Goal: Task Accomplishment & Management: Complete application form

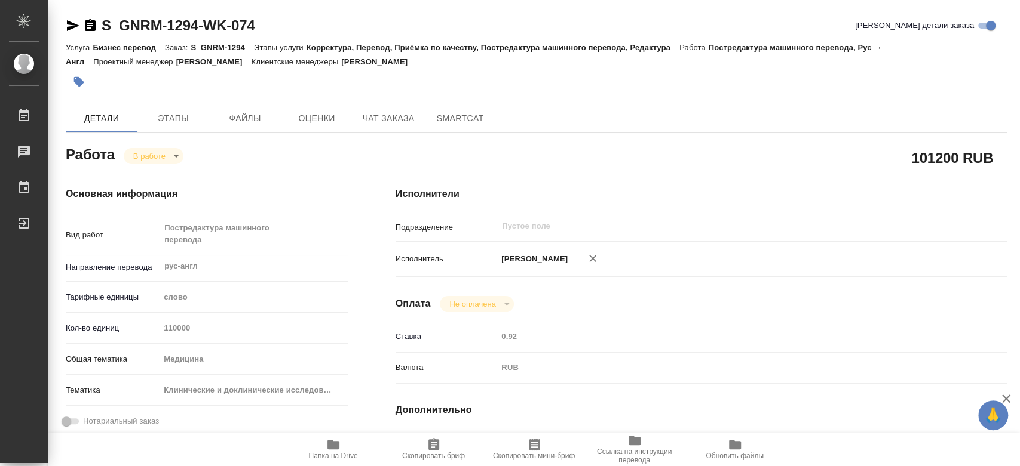
type textarea "x"
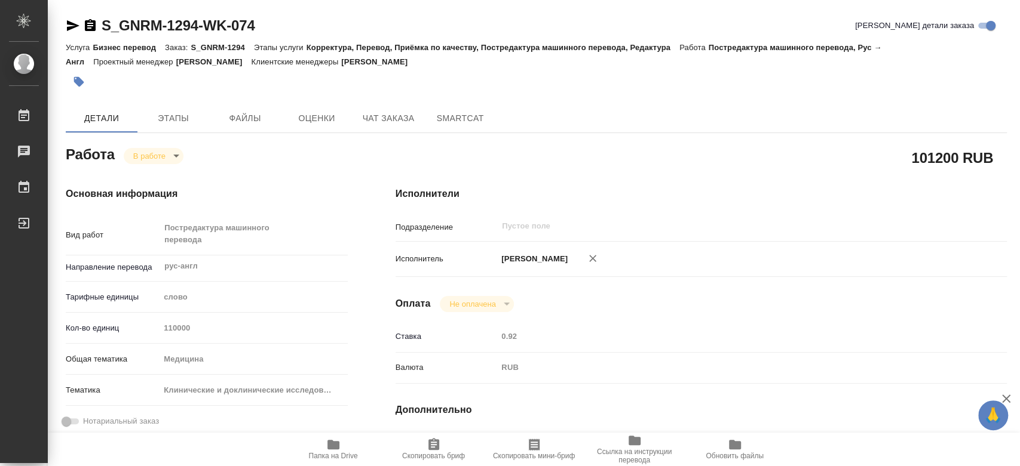
type textarea "x"
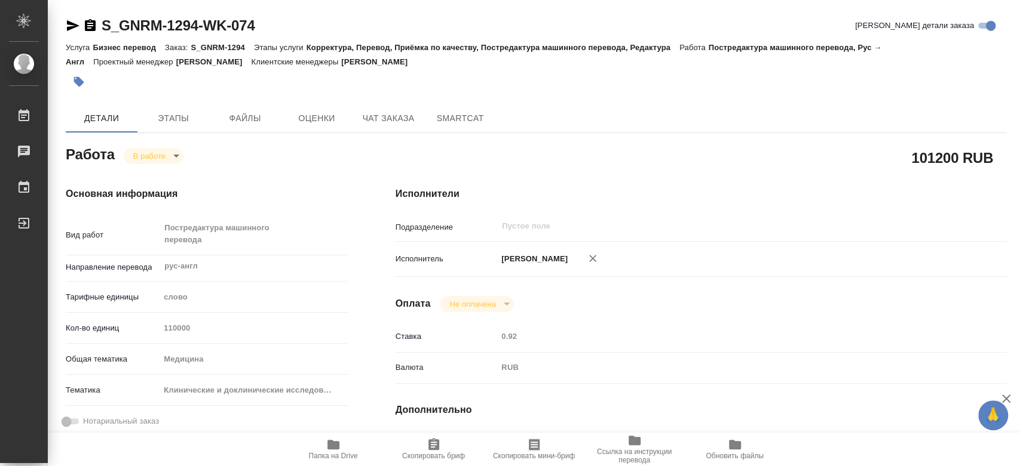
type textarea "x"
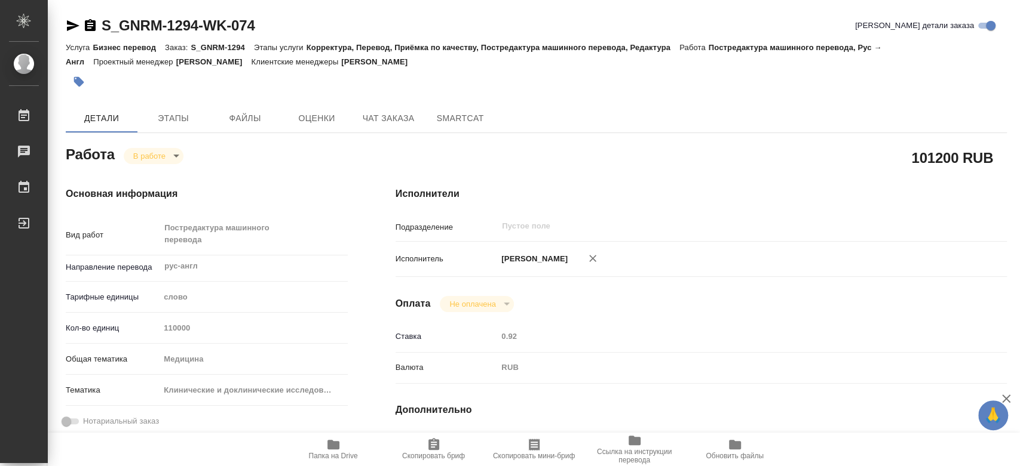
type textarea "x"
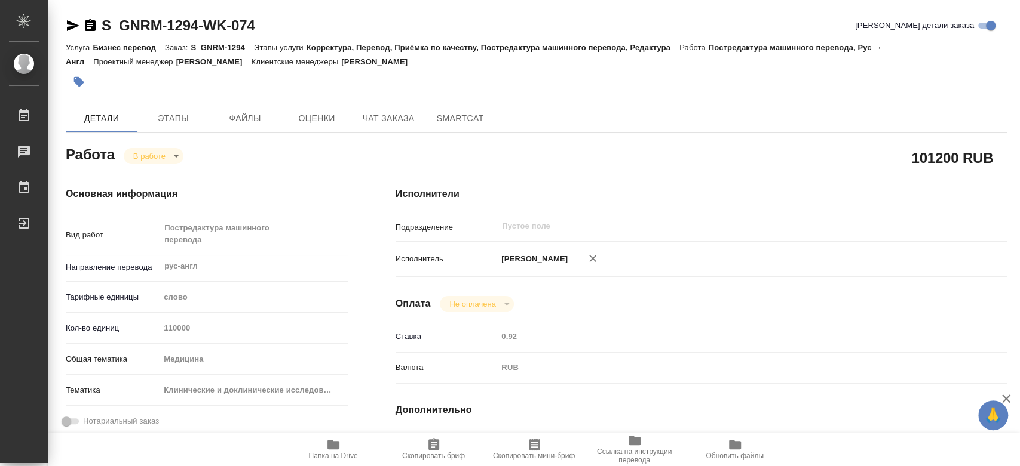
type textarea "x"
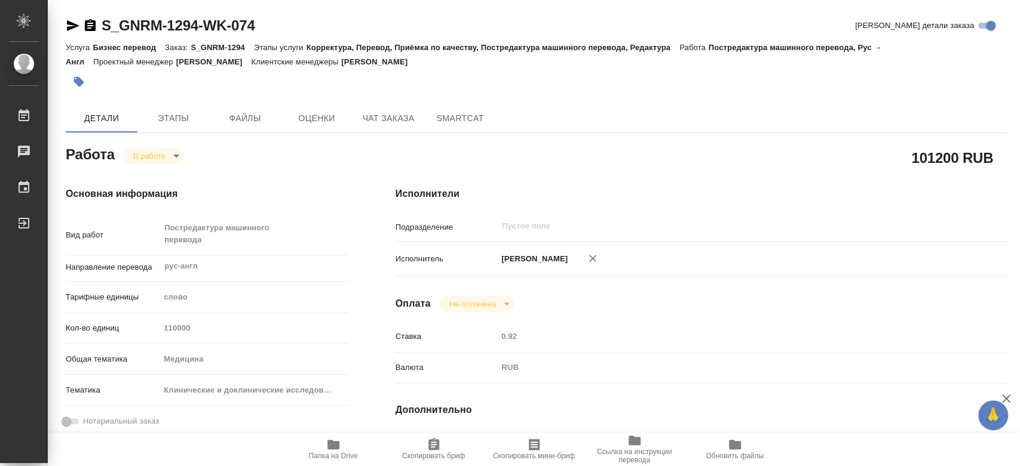
type textarea "x"
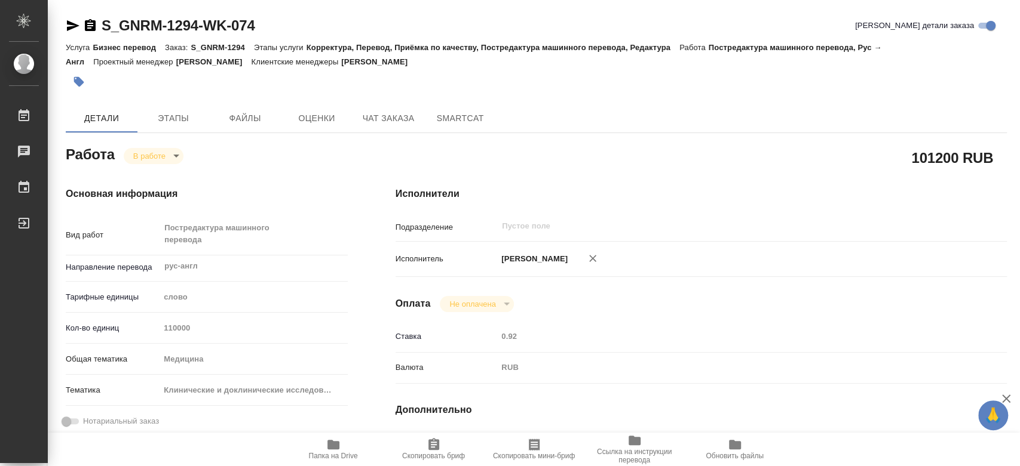
type textarea "x"
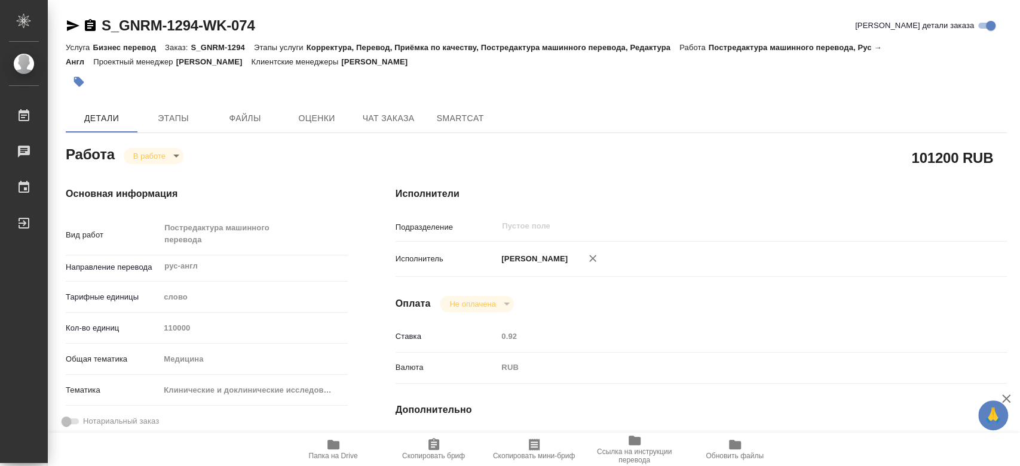
type textarea "x"
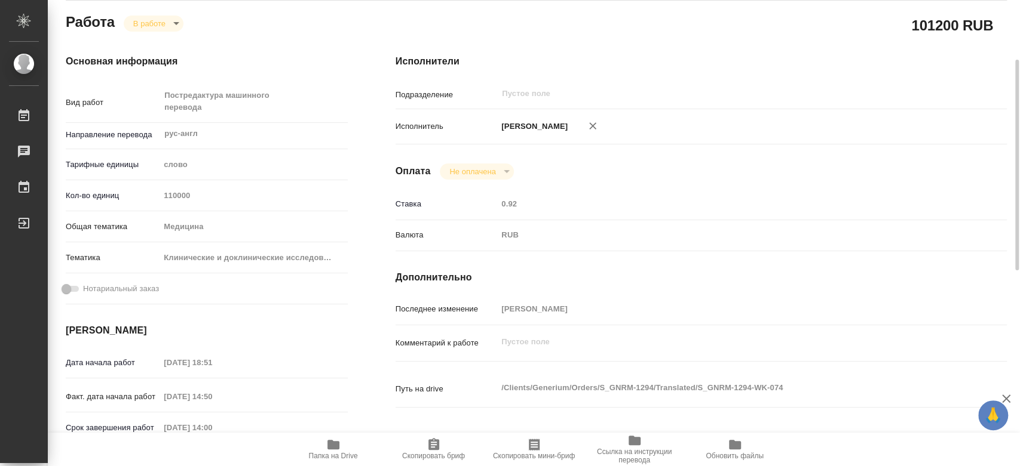
scroll to position [265, 0]
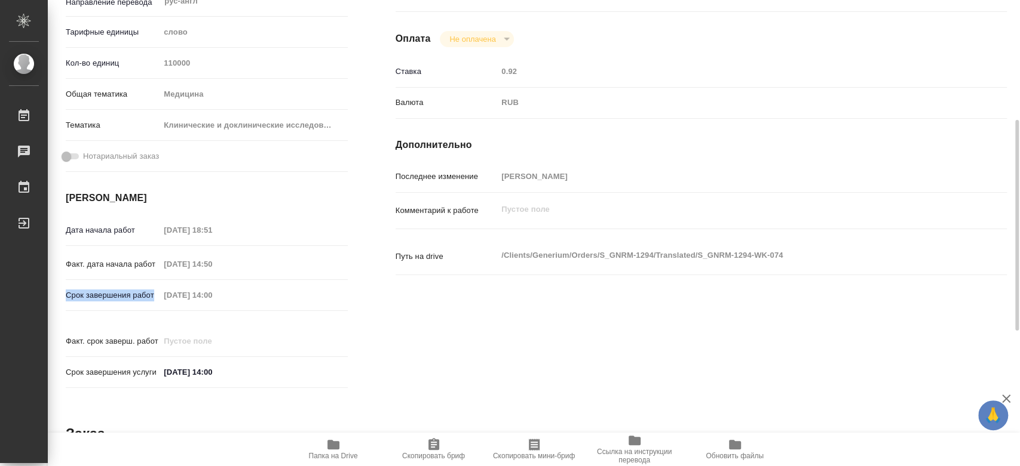
drag, startPoint x: 75, startPoint y: 294, endPoint x: 311, endPoint y: 293, distance: 236.5
click at [311, 293] on div "Основная информация Вид работ Постредактура машинного перевода x ​ Направление …" at bounding box center [207, 159] width 330 height 522
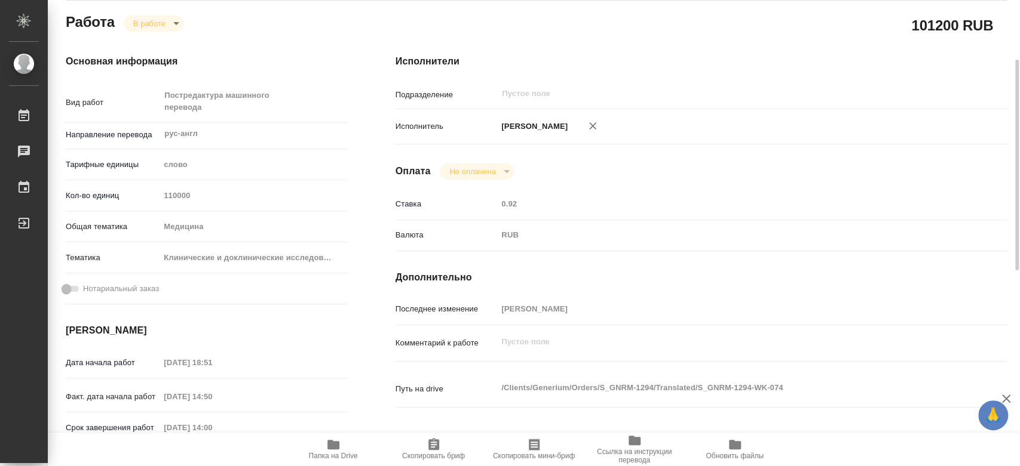
scroll to position [66, 0]
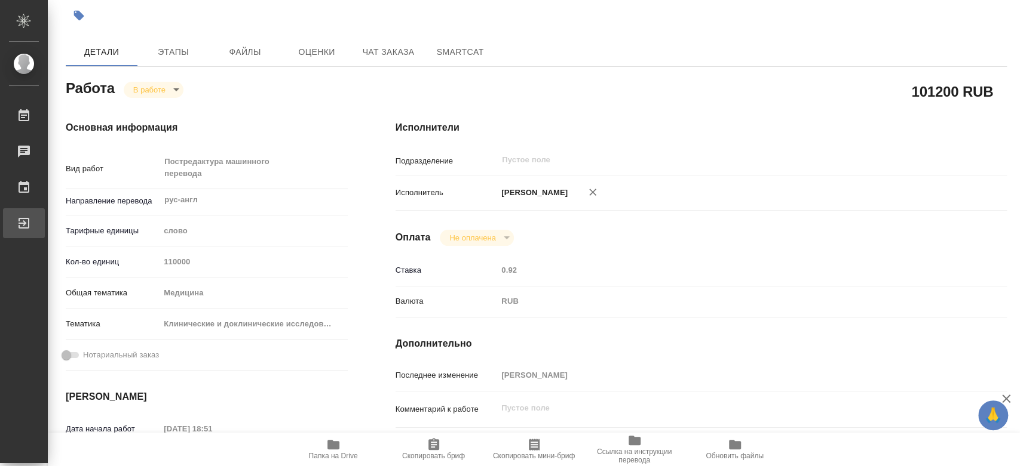
type textarea "x"
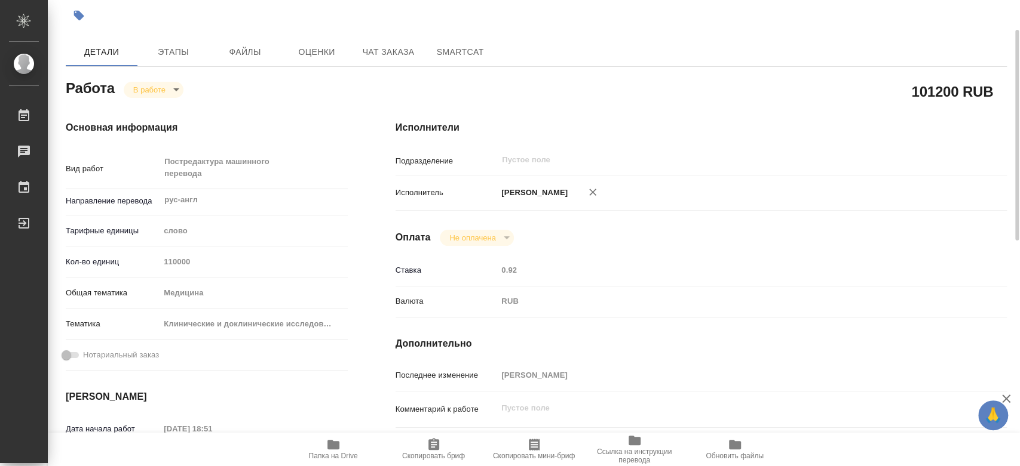
type textarea "x"
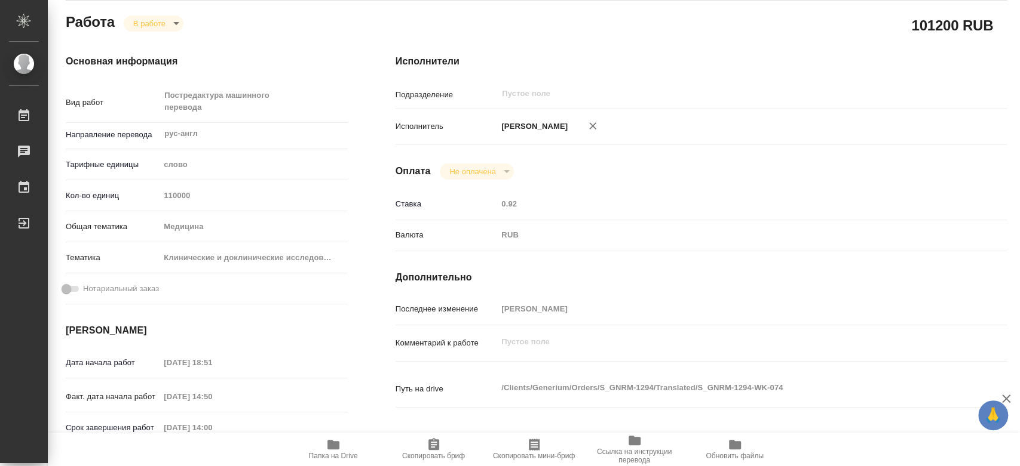
scroll to position [265, 0]
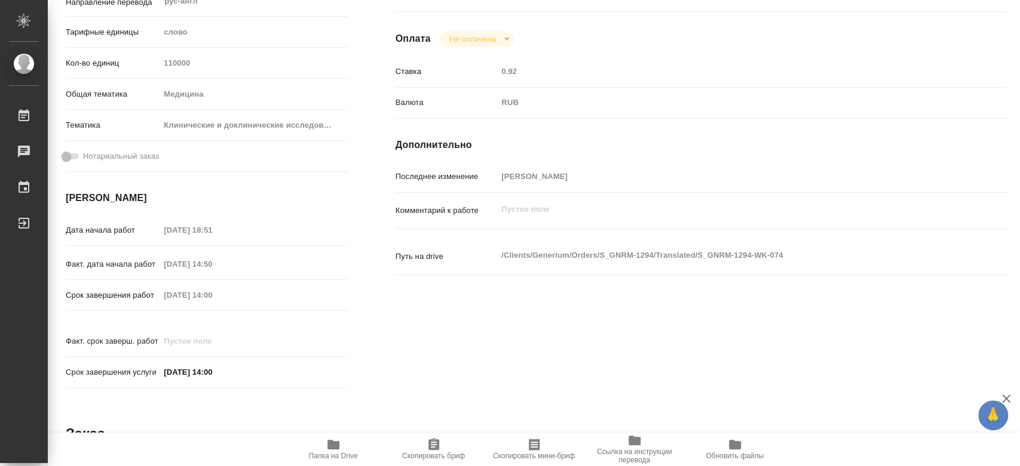
click at [110, 290] on p "Срок завершения работ" at bounding box center [113, 296] width 94 height 12
click at [228, 298] on div "Срок завершения работ 27.08.2025 14:00" at bounding box center [207, 295] width 282 height 21
drag, startPoint x: 69, startPoint y: 290, endPoint x: 152, endPoint y: 295, distance: 83.8
click at [152, 295] on div "Срок завершения работ 27.08.2025 14:00" at bounding box center [207, 295] width 282 height 21
drag, startPoint x: 72, startPoint y: 355, endPoint x: 219, endPoint y: 361, distance: 147.6
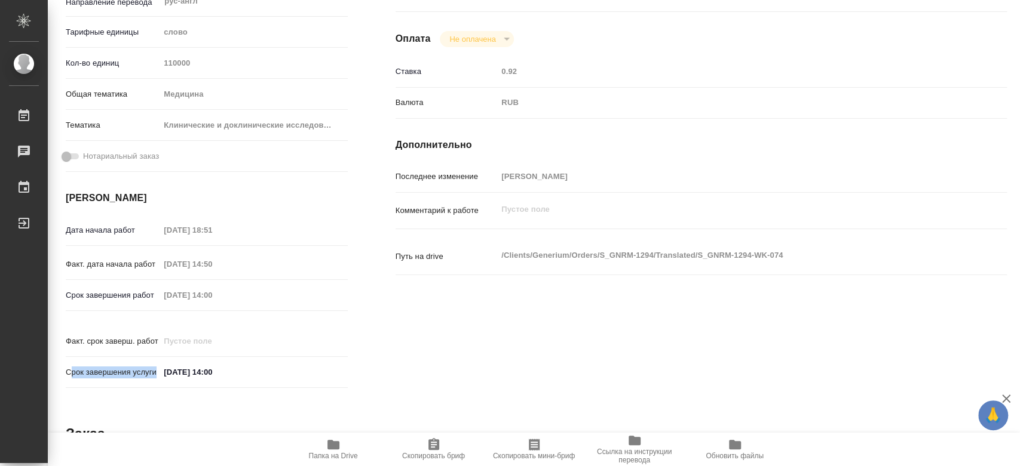
click at [216, 362] on div "Срок завершения услуги 29.08.2025 14:00" at bounding box center [207, 372] width 282 height 21
click at [226, 364] on input "29.08.2025 14:00" at bounding box center [212, 372] width 105 height 17
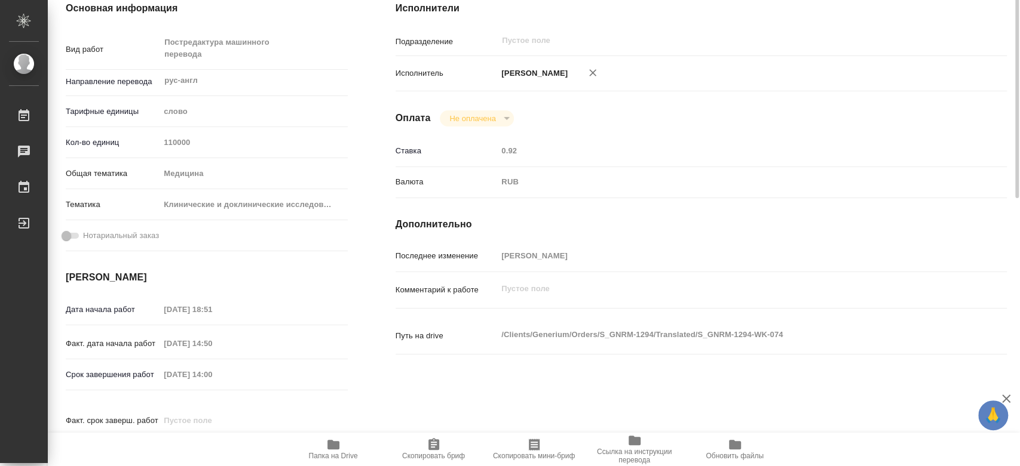
scroll to position [119, 0]
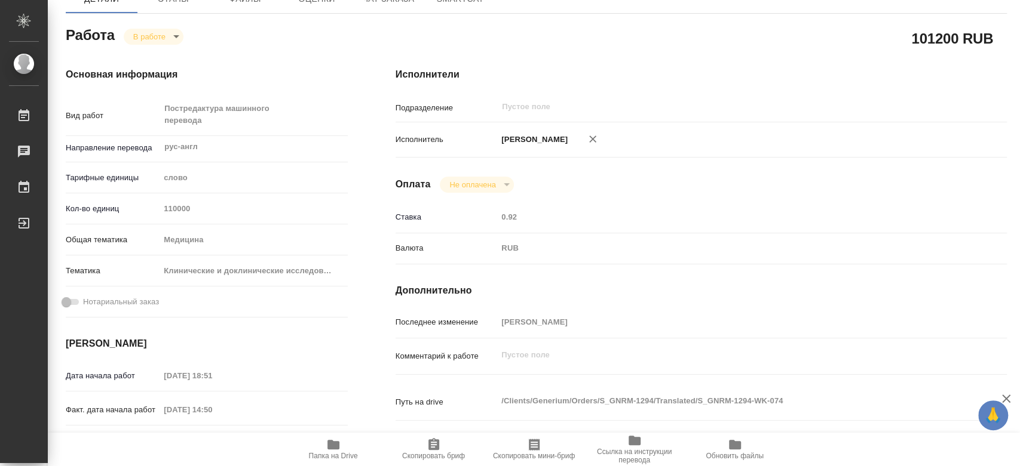
click at [567, 141] on p "[PERSON_NAME]" at bounding box center [532, 140] width 70 height 12
click at [567, 139] on p "[PERSON_NAME]" at bounding box center [532, 140] width 70 height 12
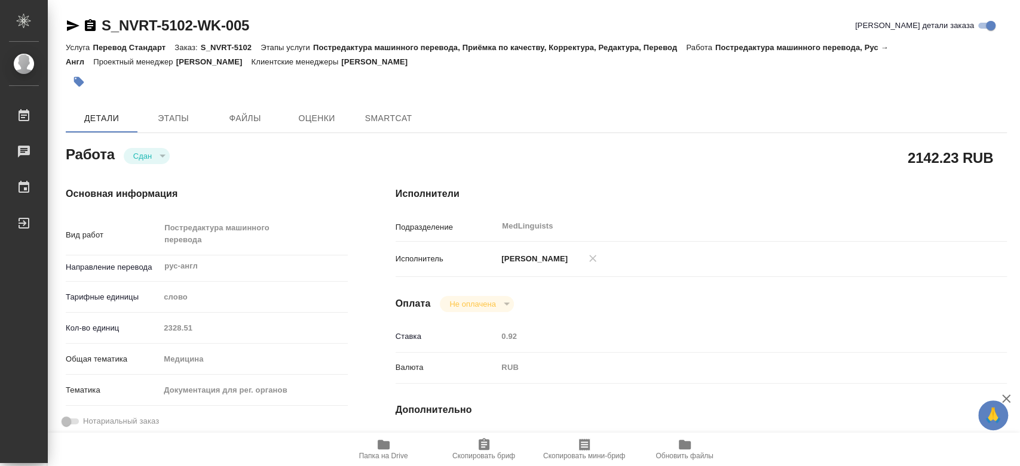
type textarea "x"
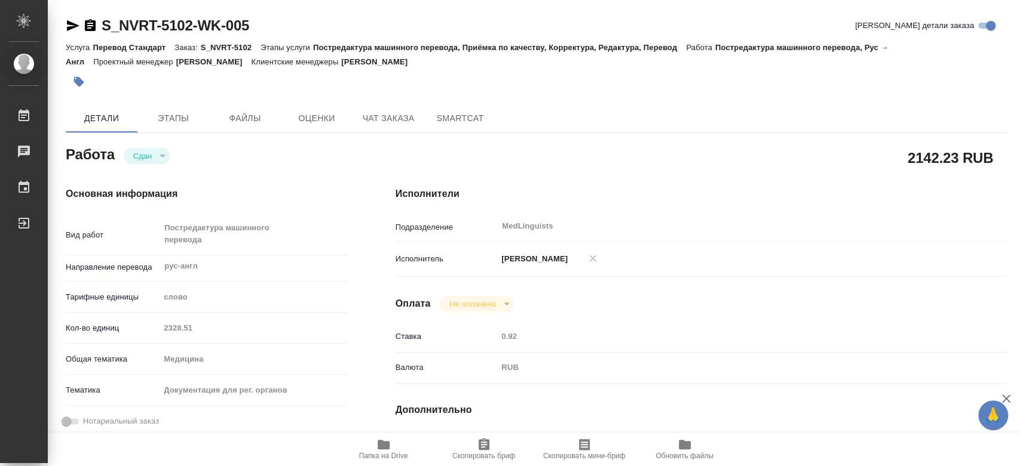
type textarea "x"
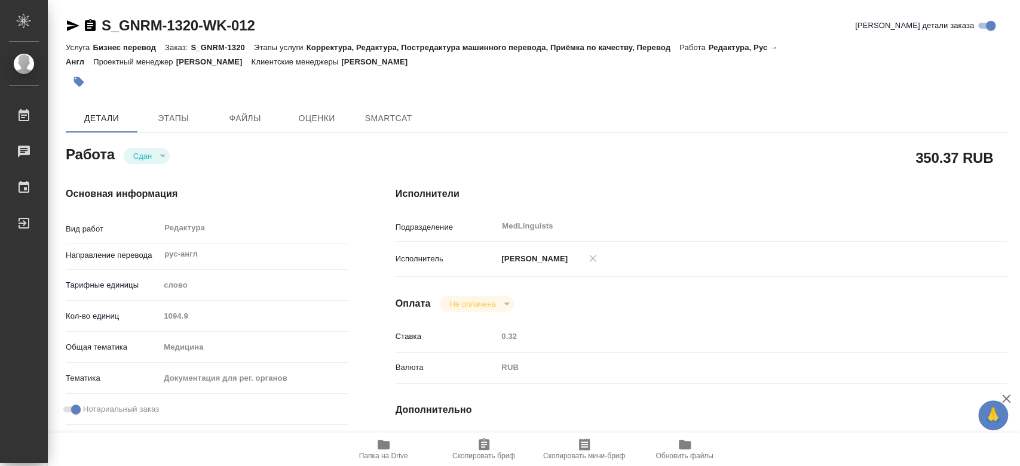
type textarea "x"
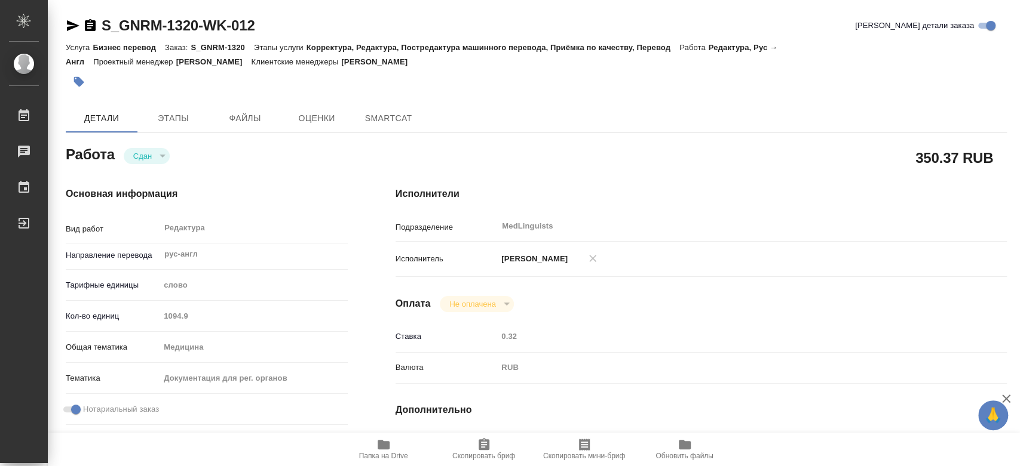
type textarea "x"
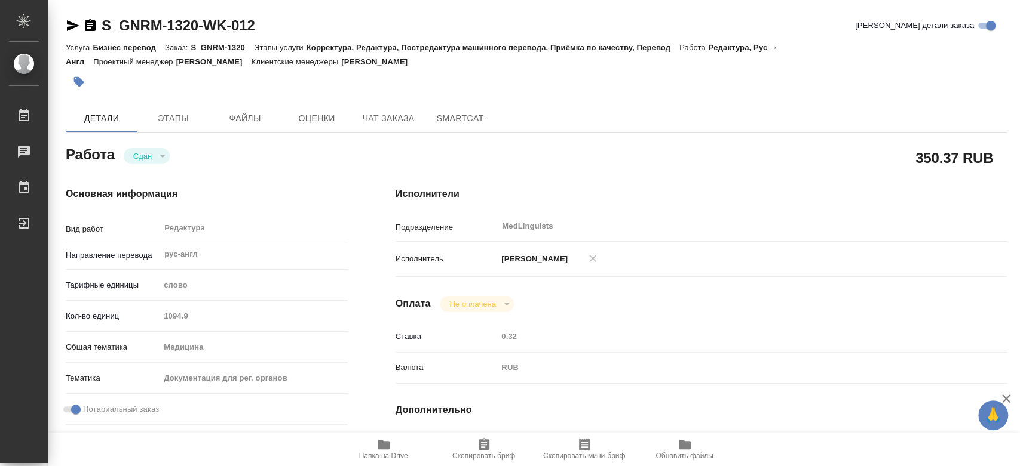
type textarea "x"
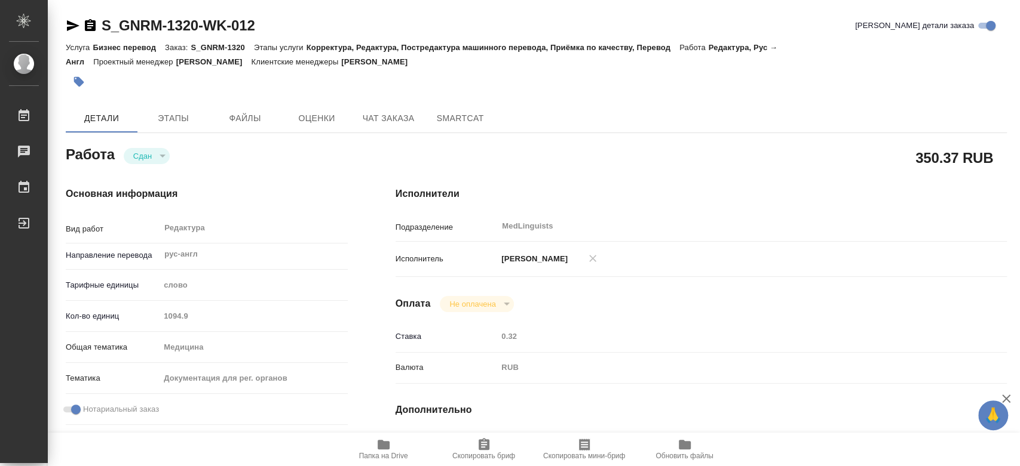
type textarea "x"
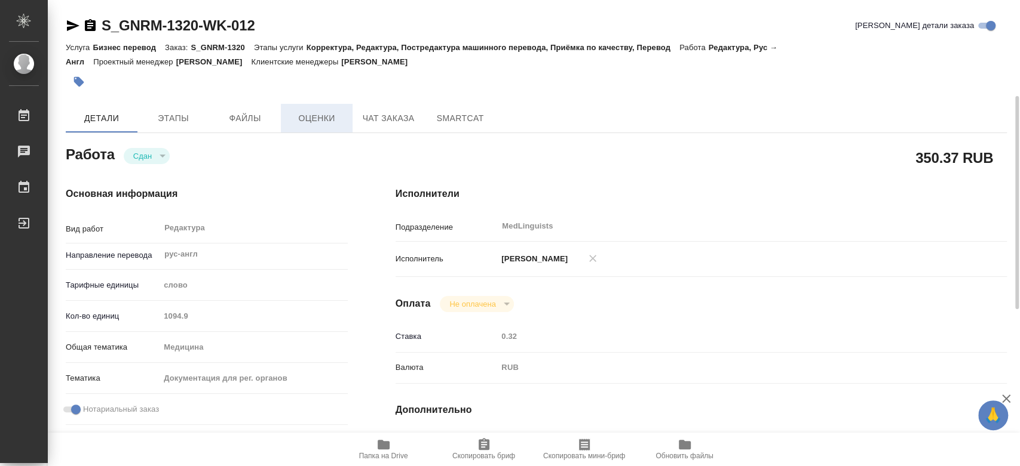
scroll to position [66, 0]
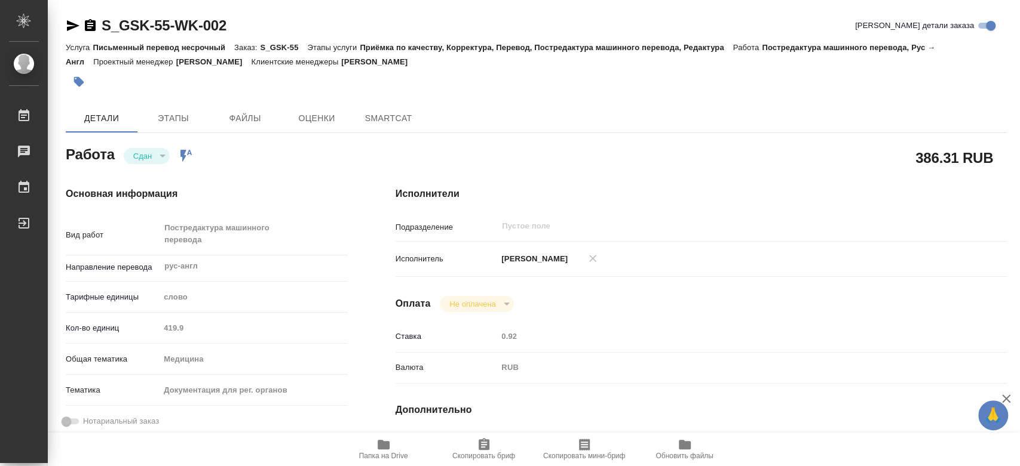
type textarea "x"
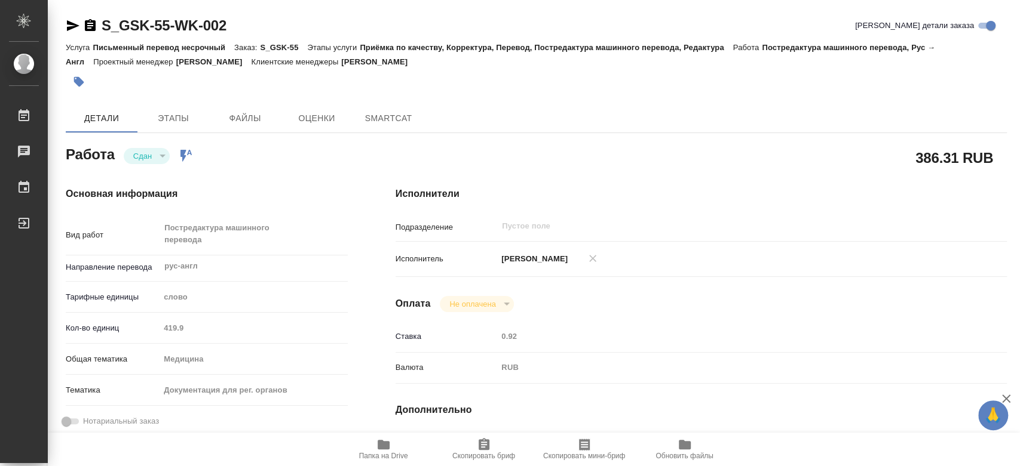
type textarea "x"
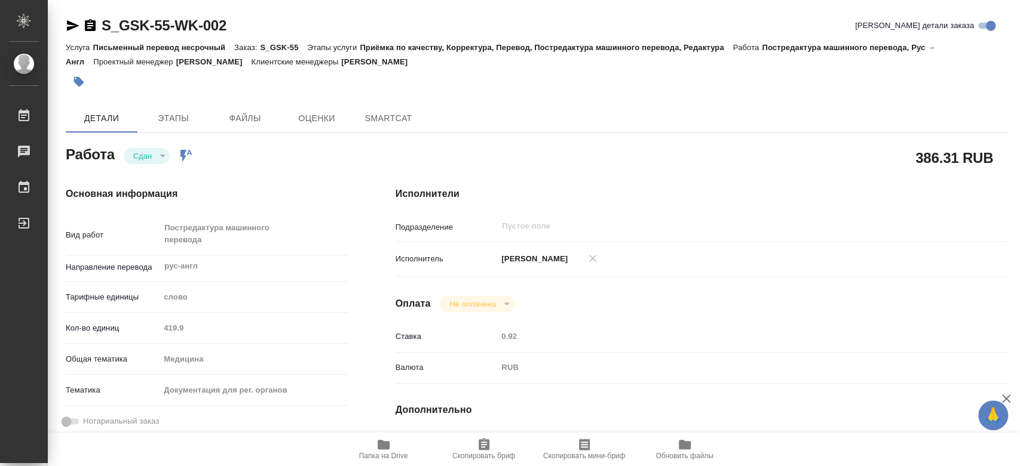
type input "closed"
type textarea "Постредактура машинного перевода"
type textarea "x"
type input "рус-англ"
type input "5a8b1489cc6b4906c91bfd90"
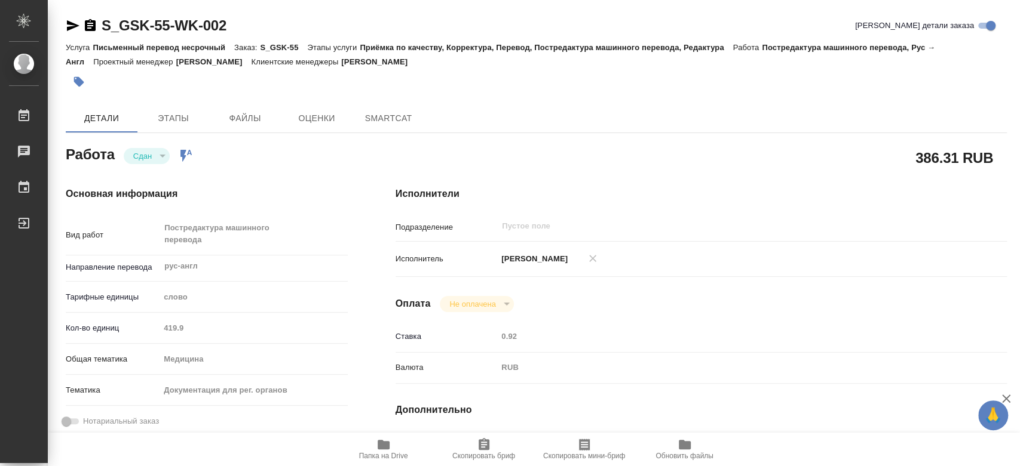
type input "419.9"
type input "med"
type input "5f647205b73bc97568ca66c6"
type input "[DATE] 12:00"
type input "[DATE] 12:41"
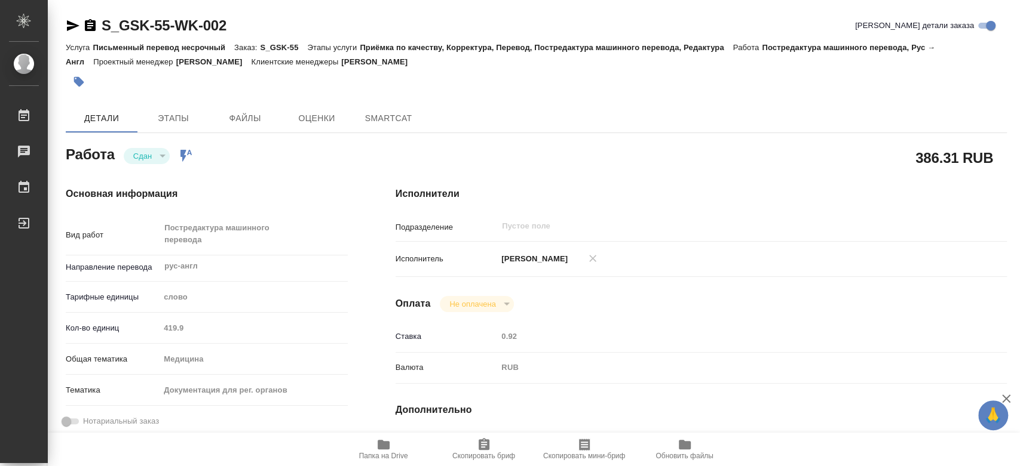
type input "[DATE] 09:00"
type input "[DATE] 13:45"
type input "[DATE] 10:00"
type input "notPayed"
type input "[PERSON_NAME]"
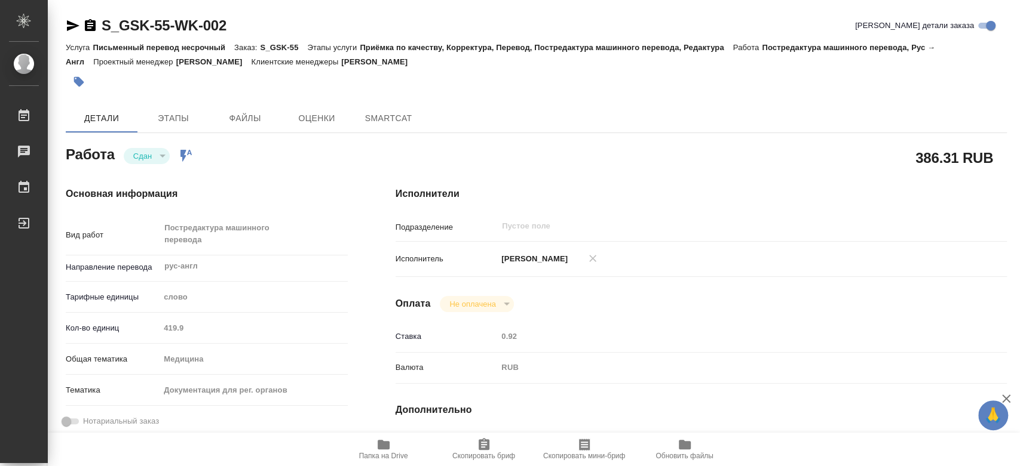
type textarea "тотал 481"
type textarea "x"
type textarea "/Clients/GSK/Orders/S_GSK-55/Translated/S_GSK-55-WK-002"
type textarea "x"
type input "S_GSK-55"
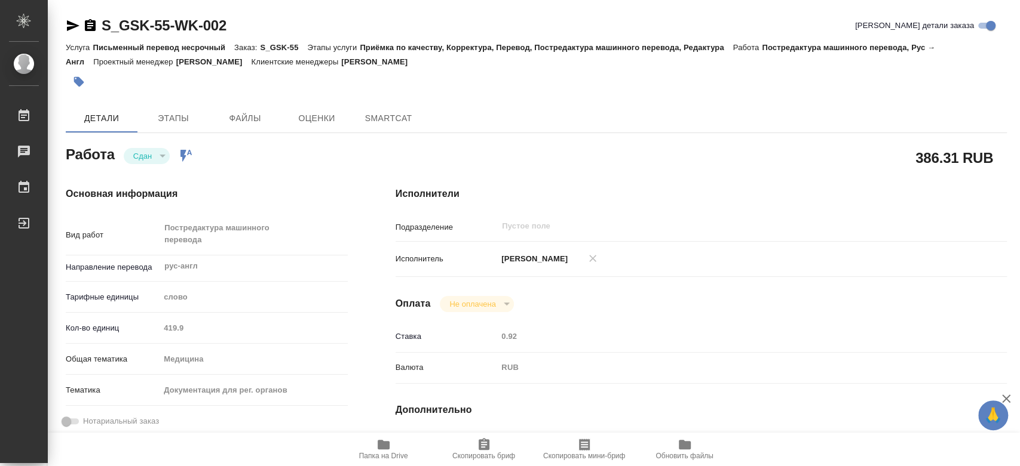
type input "Письменный перевод несрочный"
type input "Приёмка по качеству, Корректура, Перевод, Постредактура машинного перевода, Ред…"
type input "Сайдашева Диляра"
type input "/Clients/GSK/Orders/S_GSK-55"
type textarea "x"
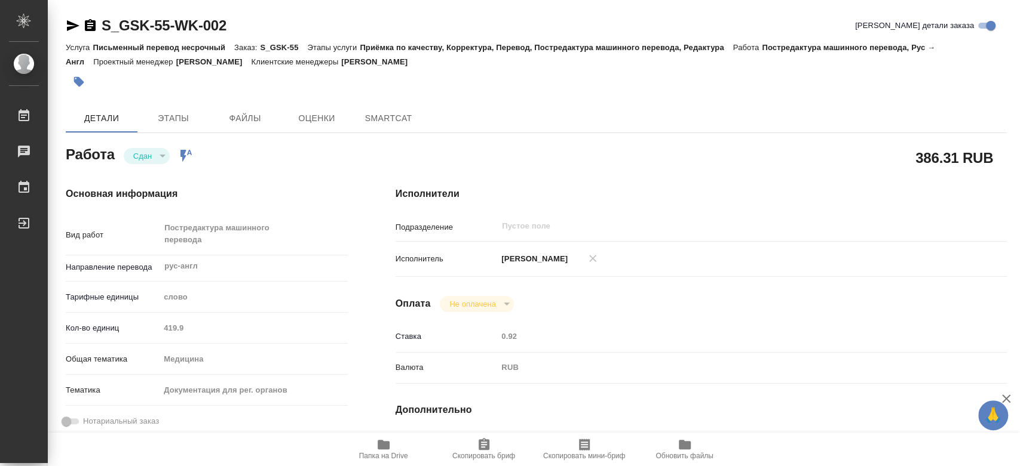
type textarea "x"
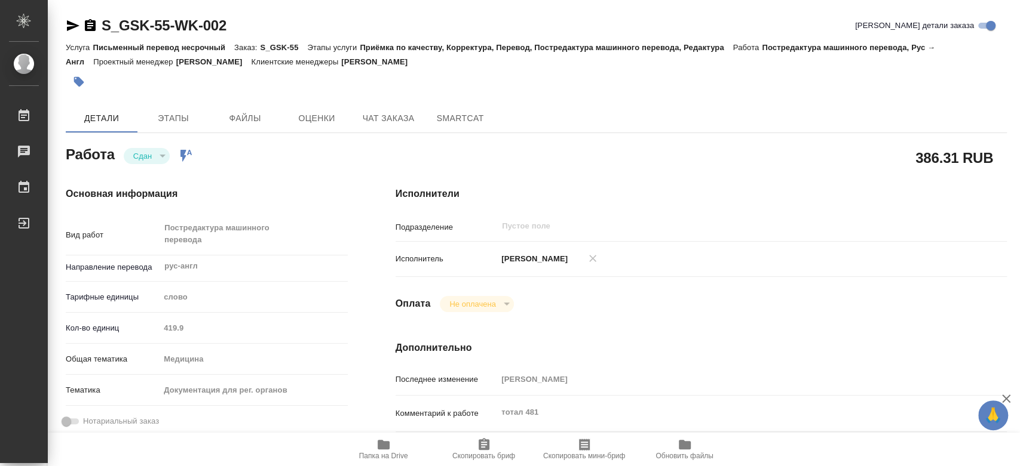
type textarea "x"
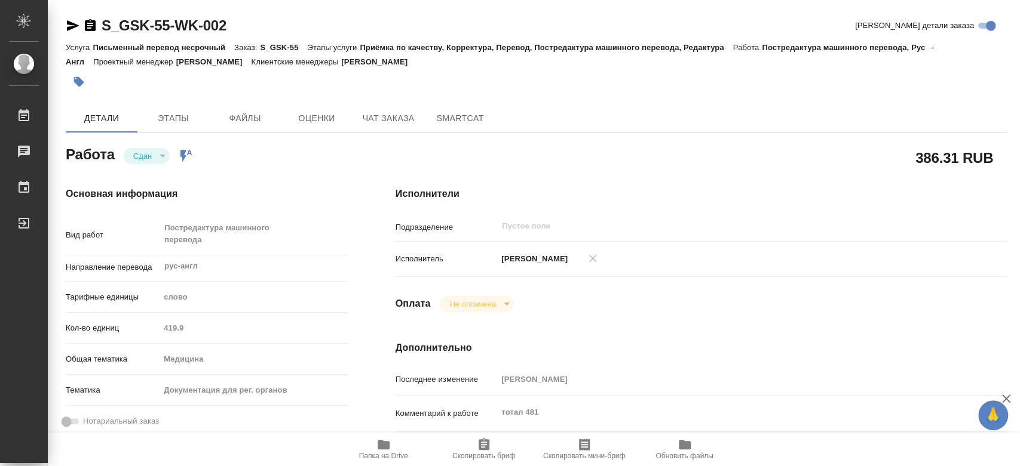
type textarea "x"
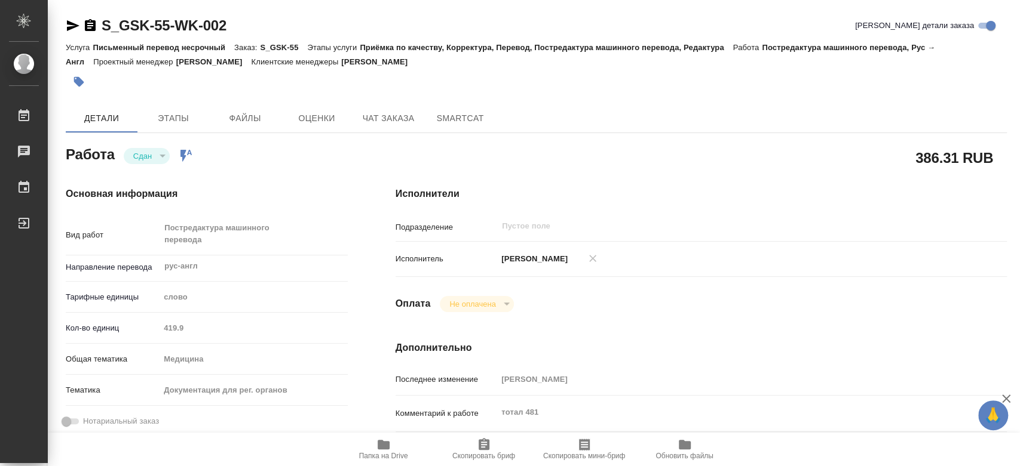
type textarea "x"
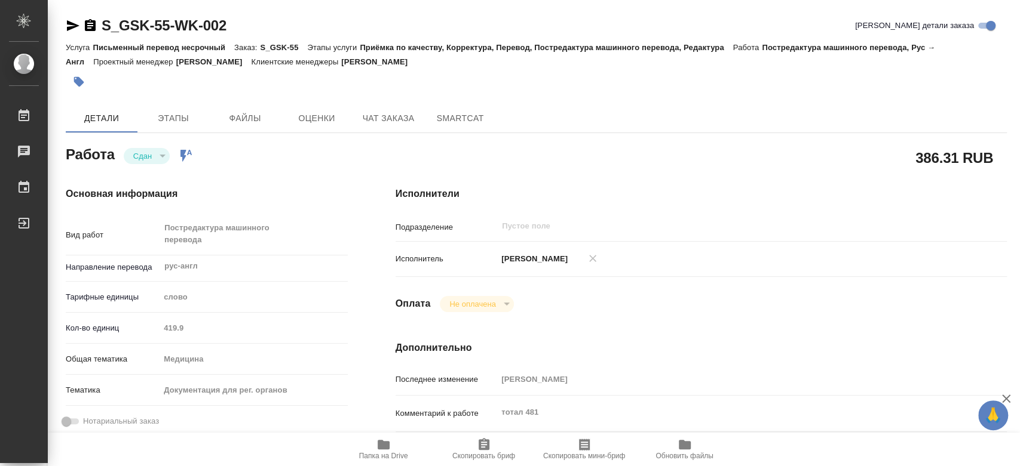
type textarea "x"
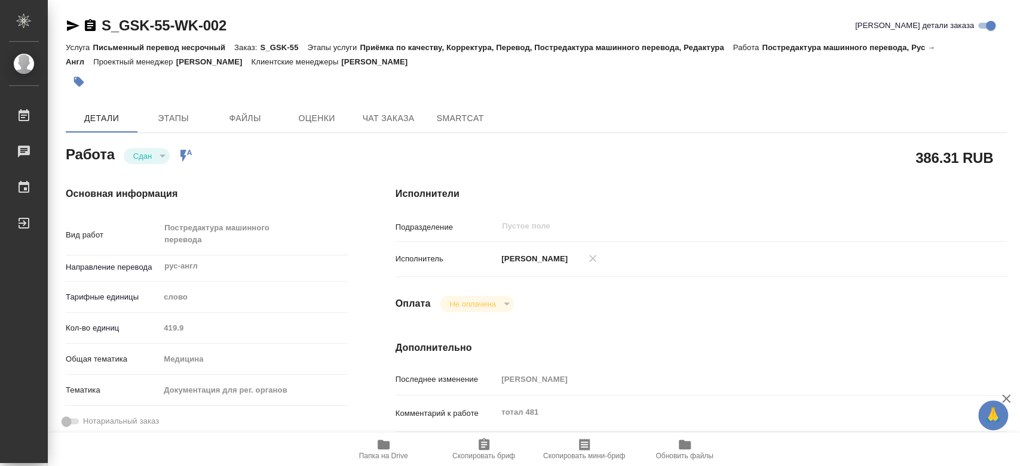
type textarea "x"
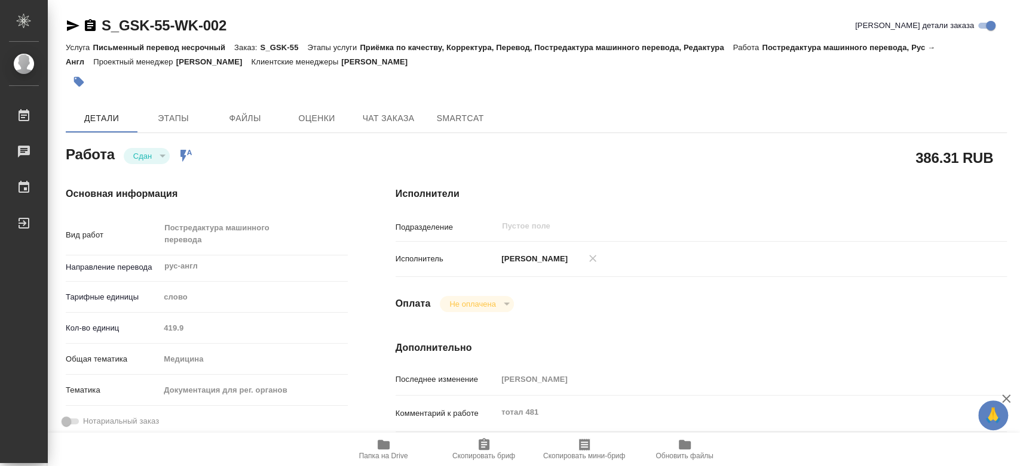
scroll to position [66, 0]
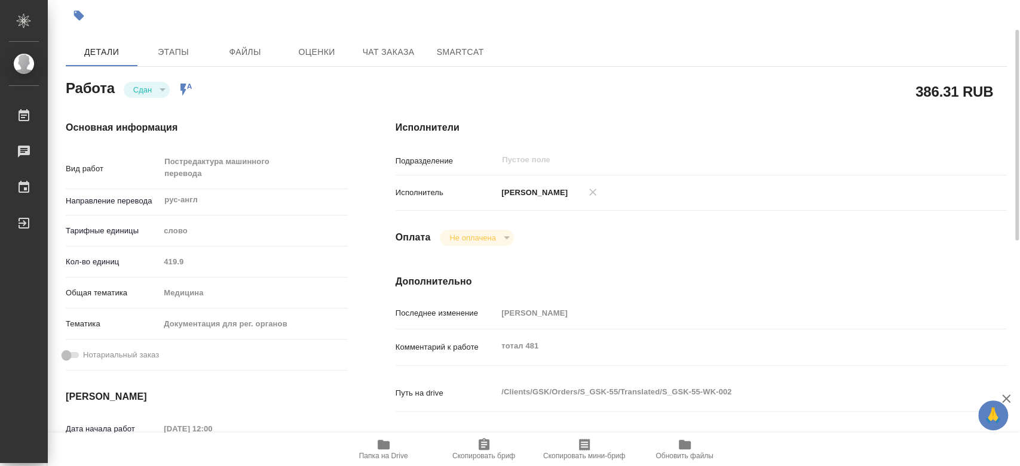
click at [159, 90] on div "Сдан" at bounding box center [147, 90] width 46 height 16
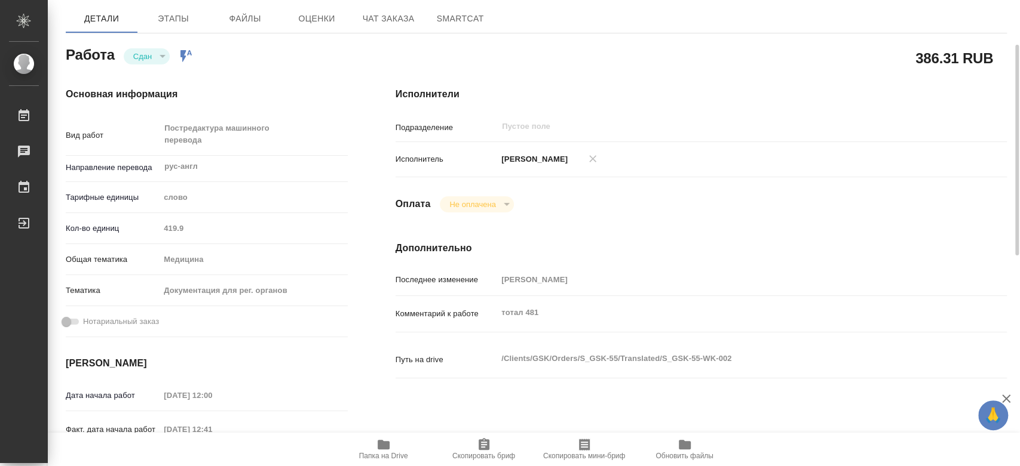
scroll to position [0, 0]
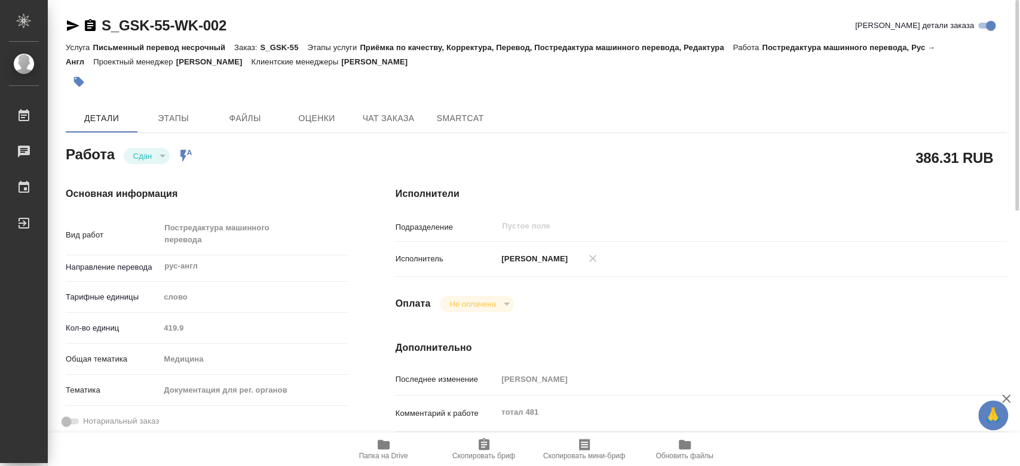
type textarea "x"
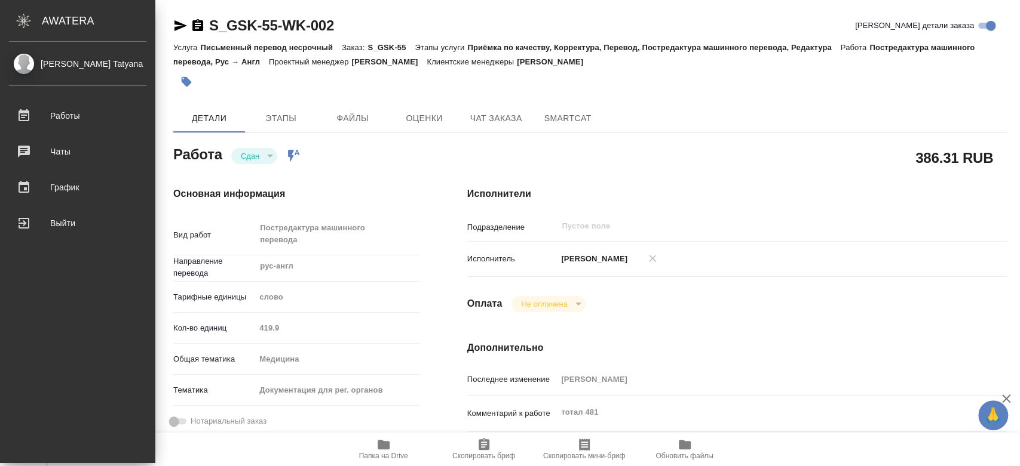
type textarea "x"
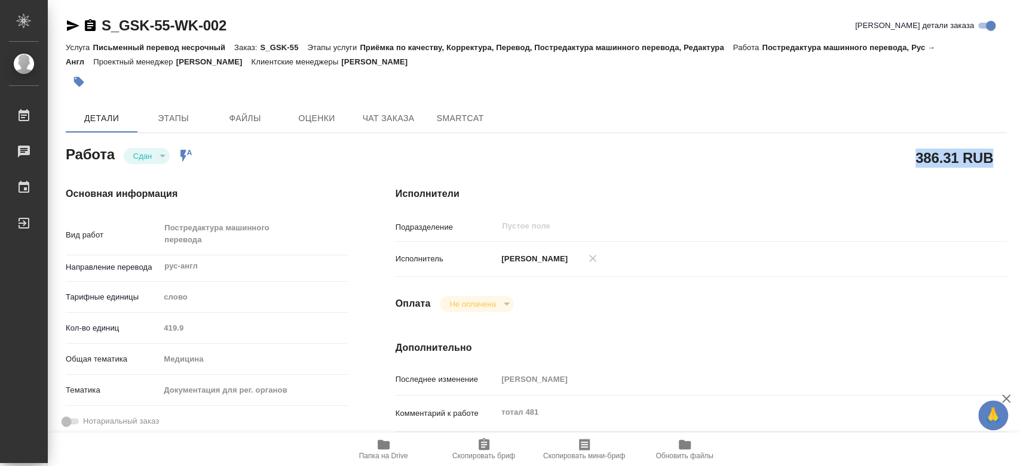
drag, startPoint x: 971, startPoint y: 154, endPoint x: 900, endPoint y: 158, distance: 70.6
click at [901, 158] on div "386.31 RUB" at bounding box center [700, 158] width 611 height 30
click at [899, 158] on div "386.31 RUB" at bounding box center [700, 158] width 611 height 30
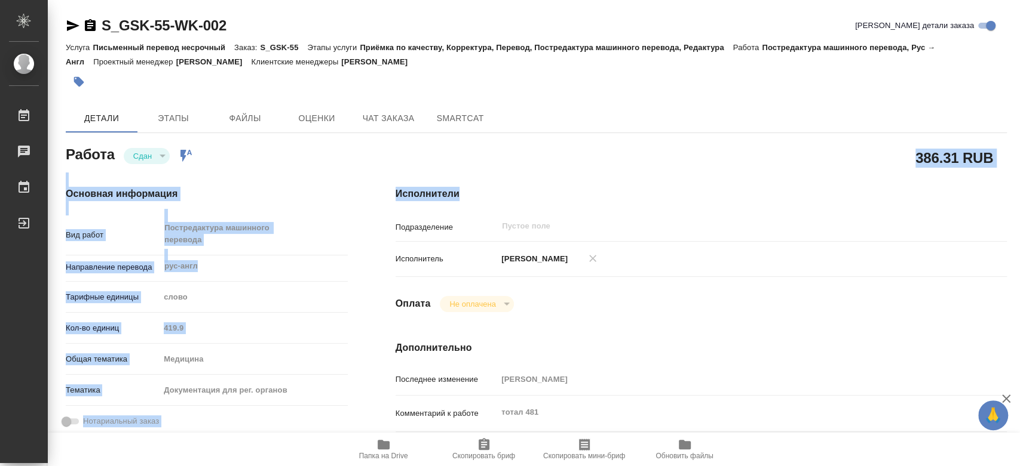
drag, startPoint x: 911, startPoint y: 158, endPoint x: 991, endPoint y: 163, distance: 79.6
click at [992, 163] on div "Исполнители Подразделение ​ Исполнитель Черняева Татьяна Игоревна Оплата Не опл…" at bounding box center [700, 424] width 659 height 522
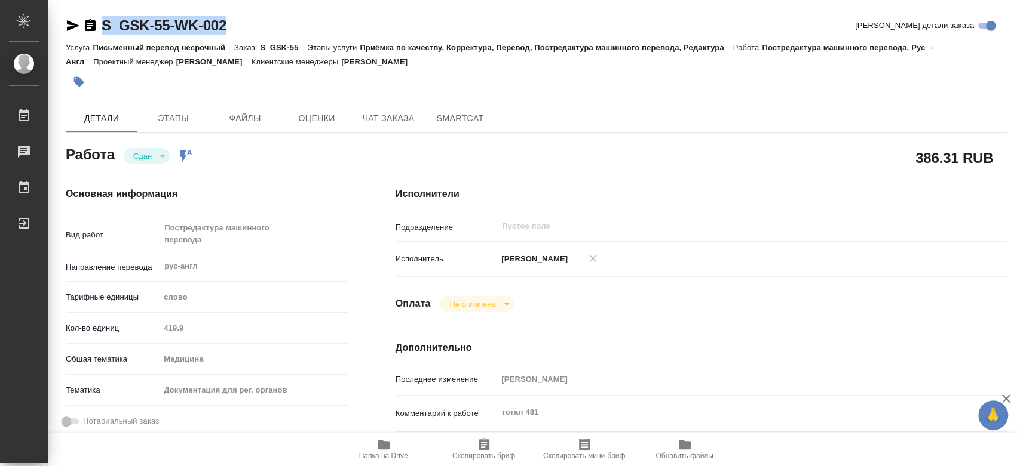
drag, startPoint x: 242, startPoint y: 26, endPoint x: 97, endPoint y: 26, distance: 144.5
click at [91, 28] on div "S_GSK-55-WK-002 Кратко детали заказа" at bounding box center [536, 25] width 941 height 19
click at [280, 22] on div "S_GSK-55-WK-002 Кратко детали заказа" at bounding box center [536, 25] width 941 height 19
type textarea "x"
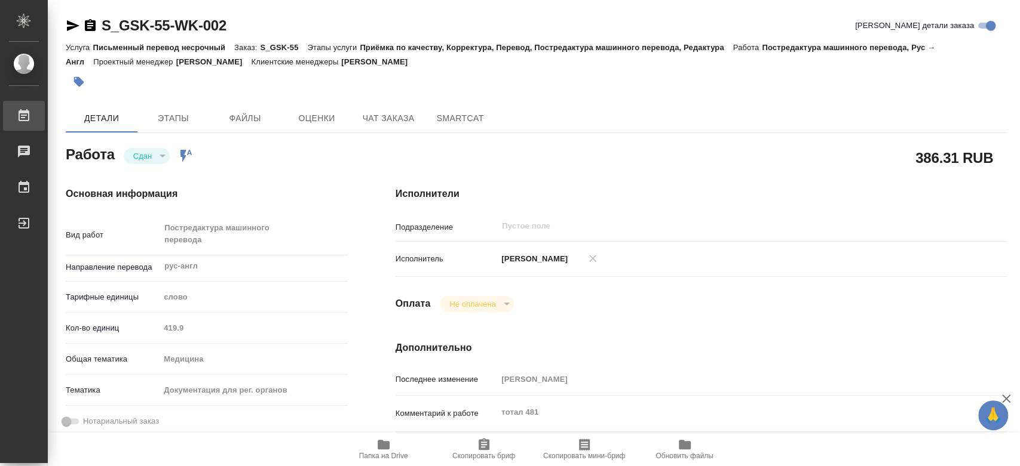
type textarea "x"
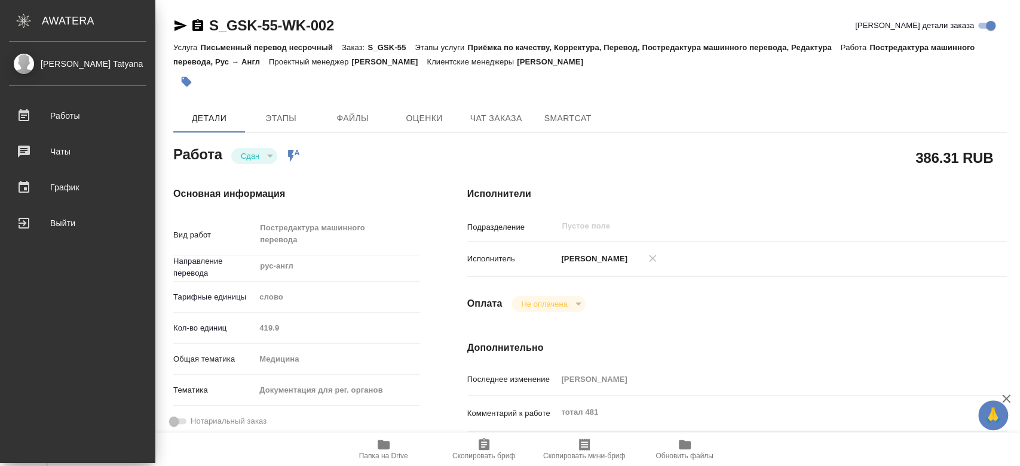
type textarea "x"
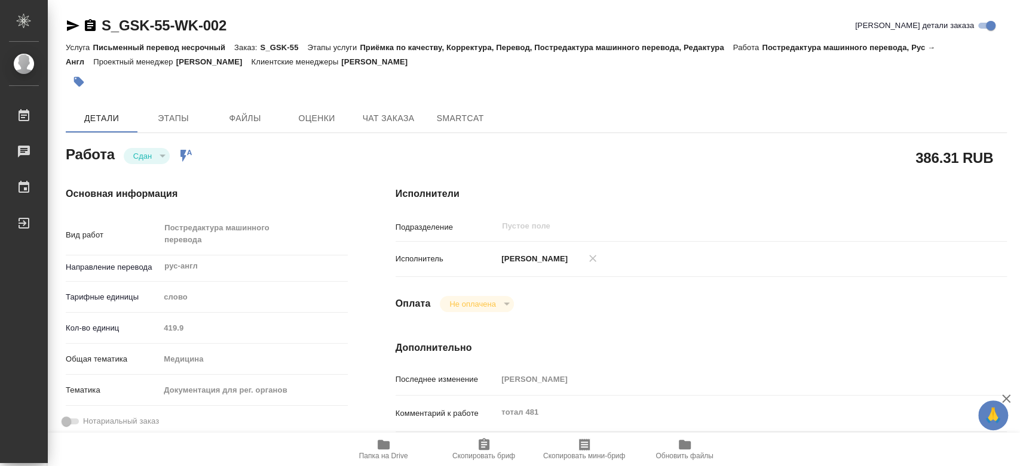
click at [158, 156] on div "Сдан" at bounding box center [147, 156] width 46 height 16
type textarea "x"
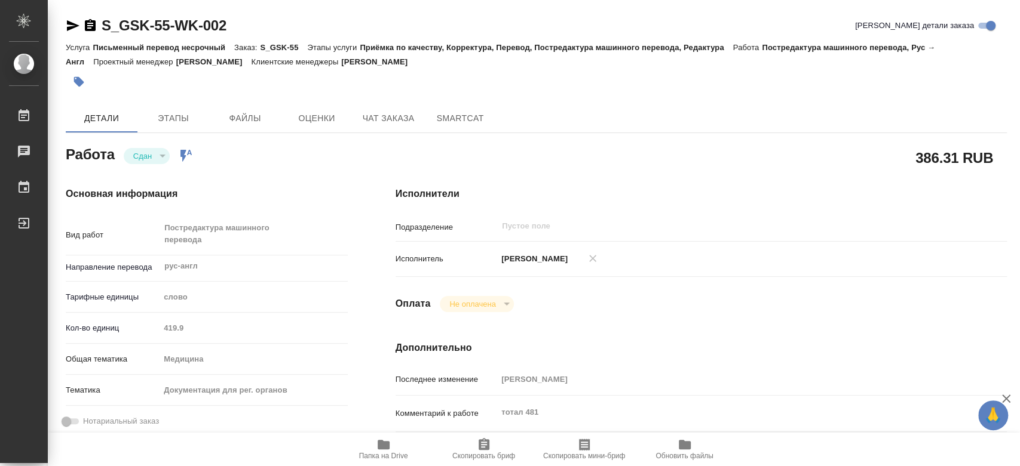
type textarea "x"
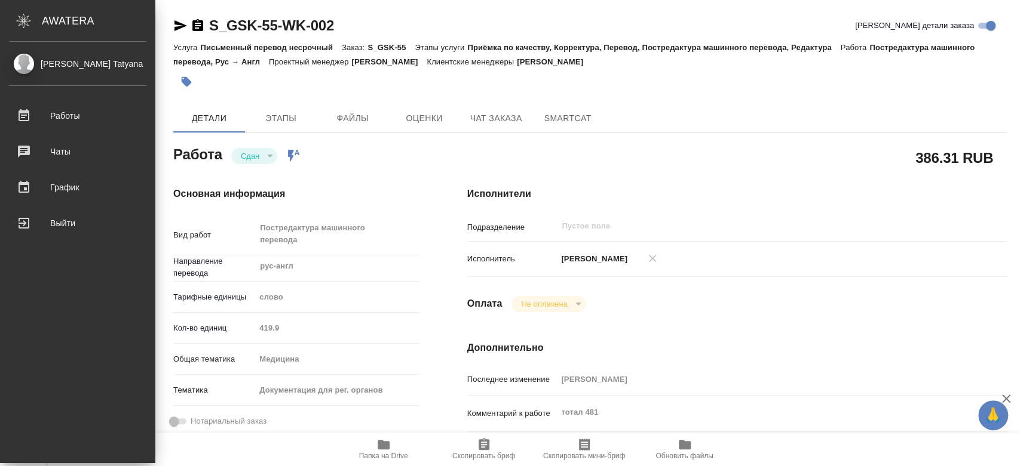
type textarea "x"
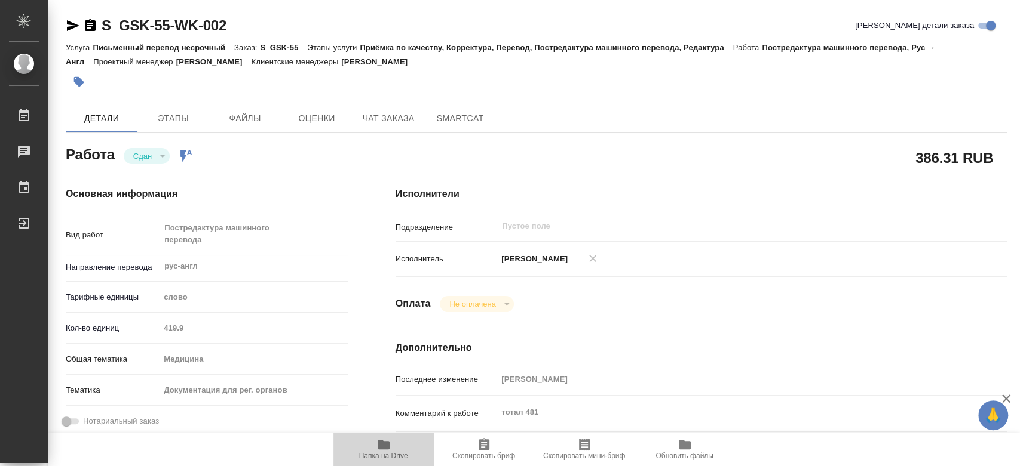
click at [385, 448] on icon "button" at bounding box center [383, 445] width 12 height 10
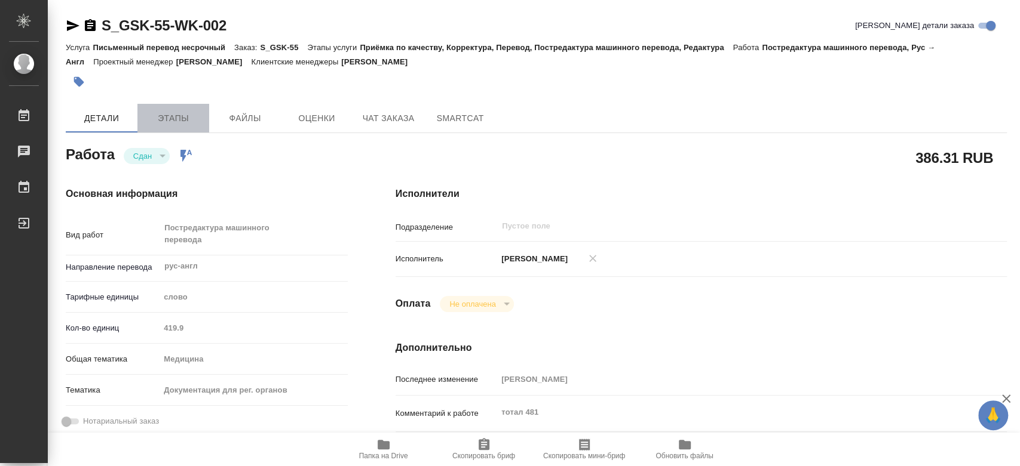
click at [168, 122] on span "Этапы" at bounding box center [173, 118] width 57 height 15
click at [165, 113] on span "Этапы" at bounding box center [173, 118] width 57 height 15
click at [170, 109] on button "Этапы" at bounding box center [173, 118] width 72 height 29
click at [196, 115] on span "Этапы" at bounding box center [173, 118] width 57 height 15
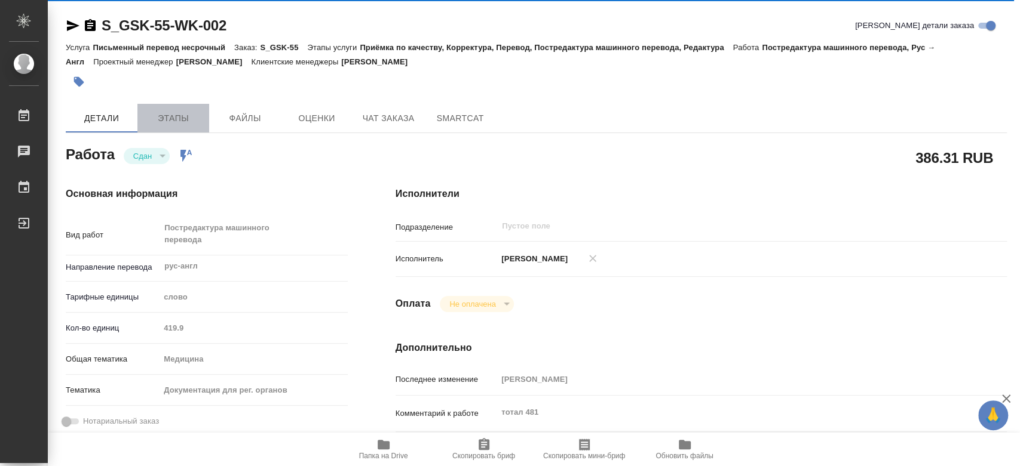
click at [169, 124] on span "Этапы" at bounding box center [173, 118] width 57 height 15
type textarea "x"
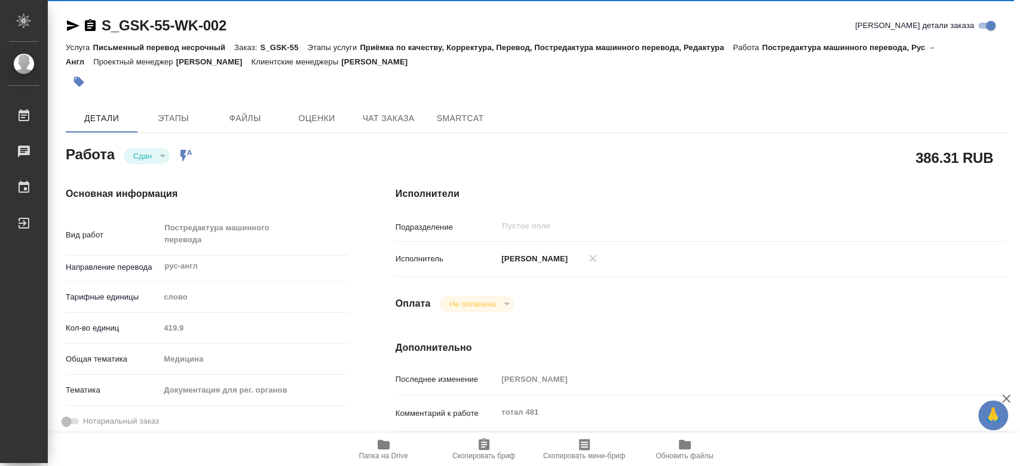
type textarea "x"
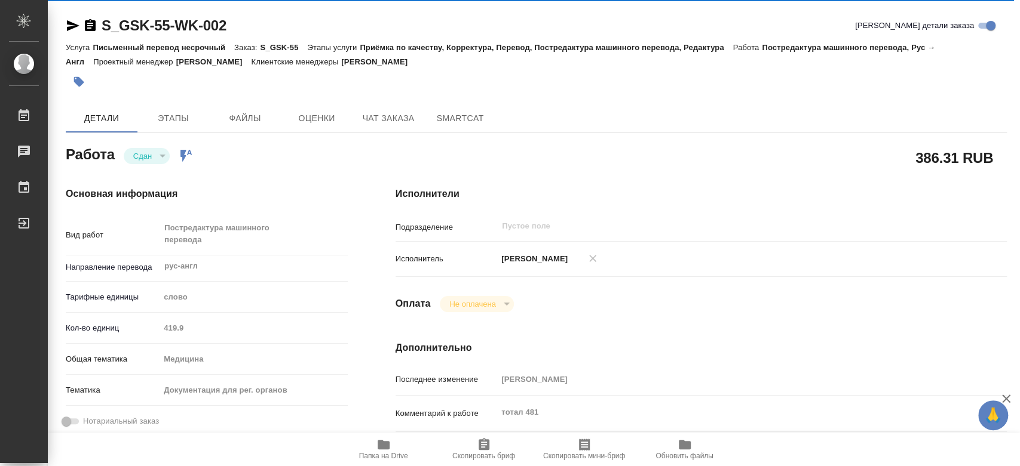
type textarea "x"
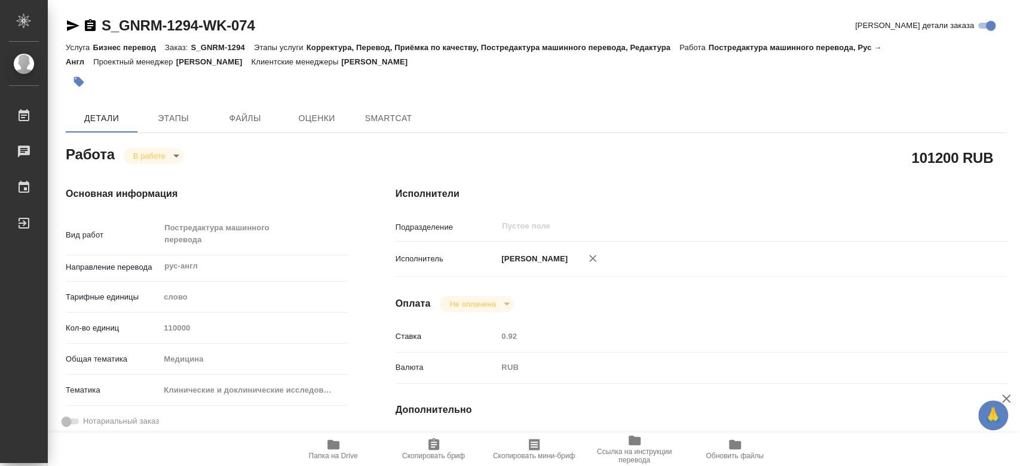
type textarea "x"
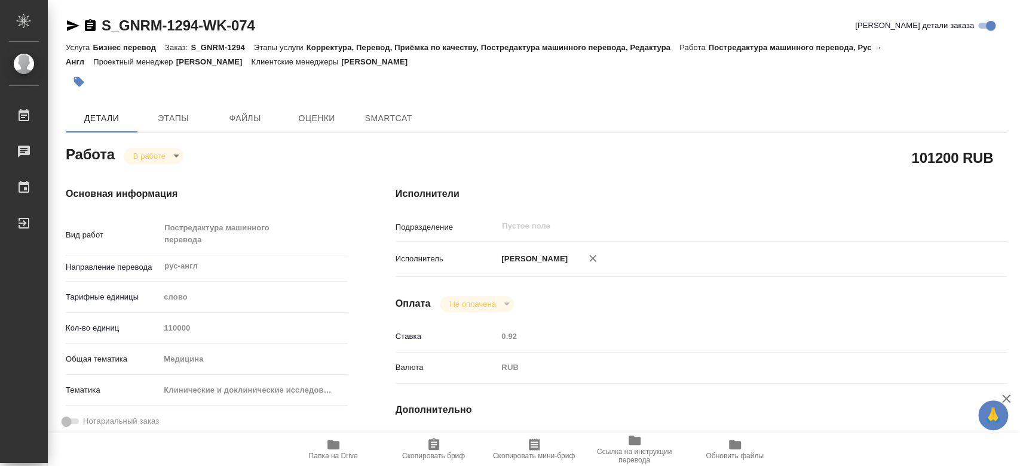
type textarea "x"
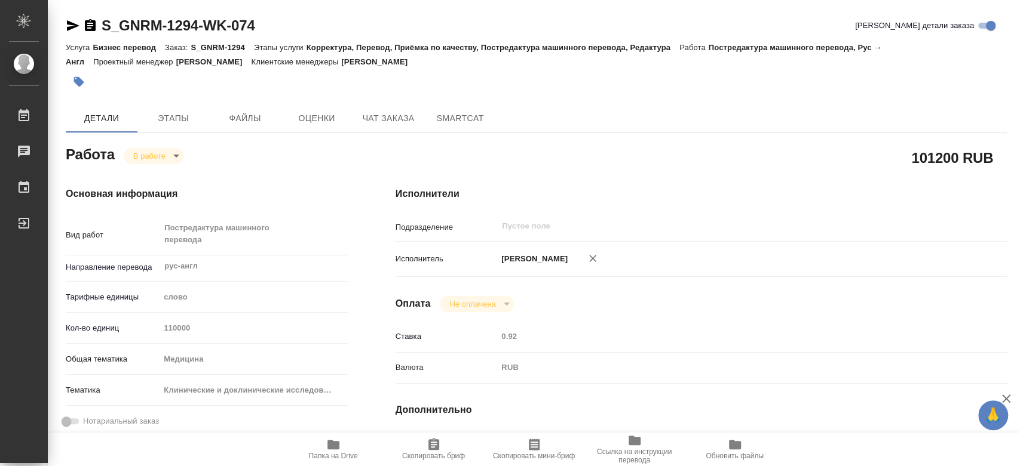
type textarea "x"
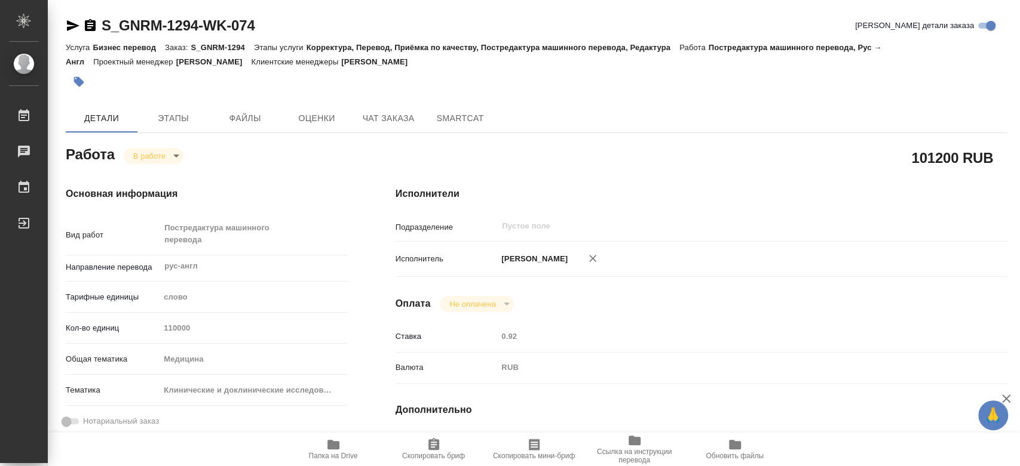
click at [177, 155] on body "🙏 .cls-1 fill:#fff; AWATERA Chernyayeva Tatyana Работы Чаты График Выйти S_GNRM…" at bounding box center [510, 233] width 1020 height 466
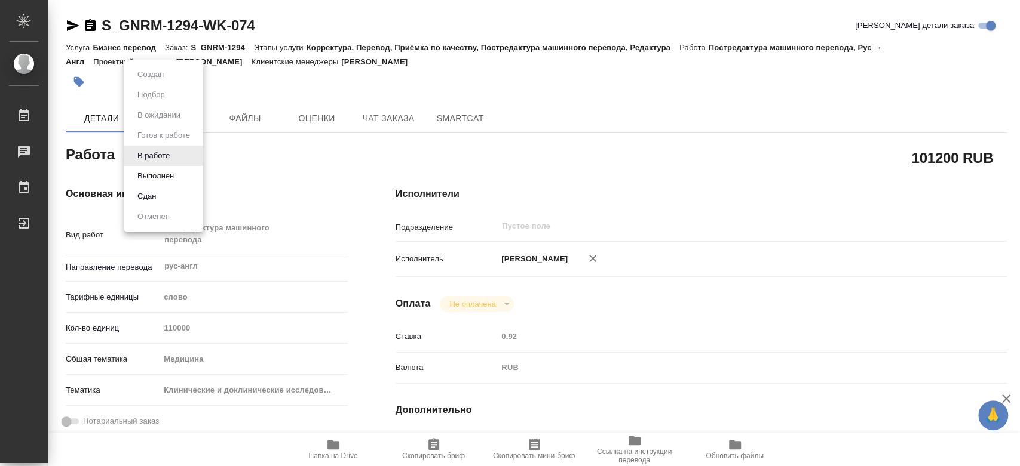
type textarea "x"
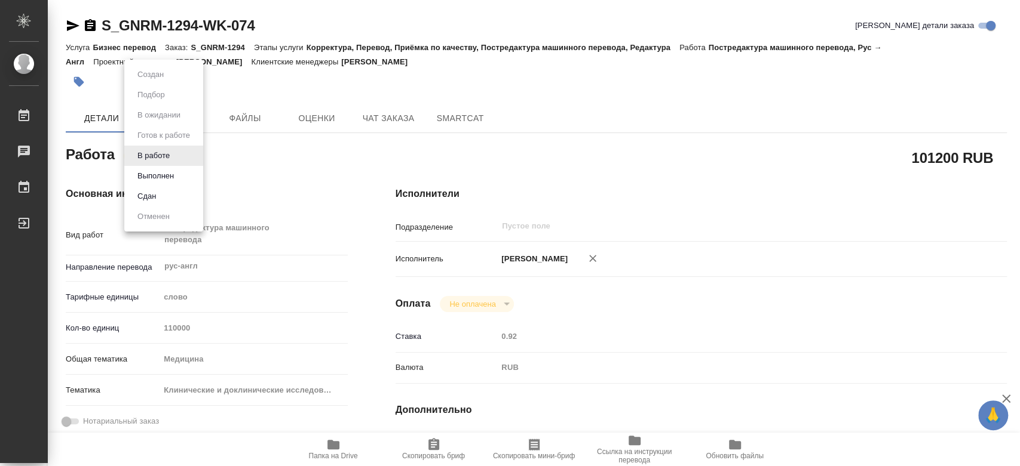
click at [228, 29] on div at bounding box center [510, 233] width 1020 height 466
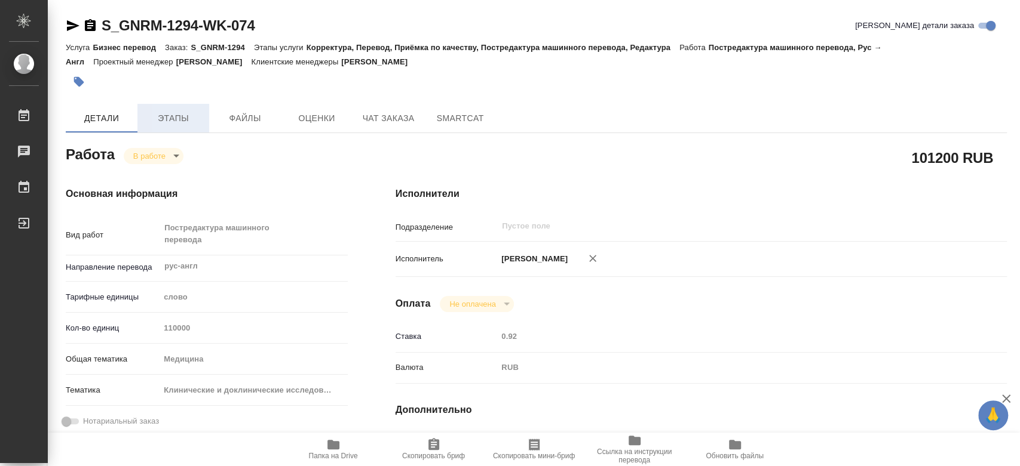
click at [172, 111] on span "Этапы" at bounding box center [173, 118] width 57 height 15
click at [187, 120] on span "Этапы" at bounding box center [173, 118] width 57 height 15
